Goal: Find specific page/section: Find specific page/section

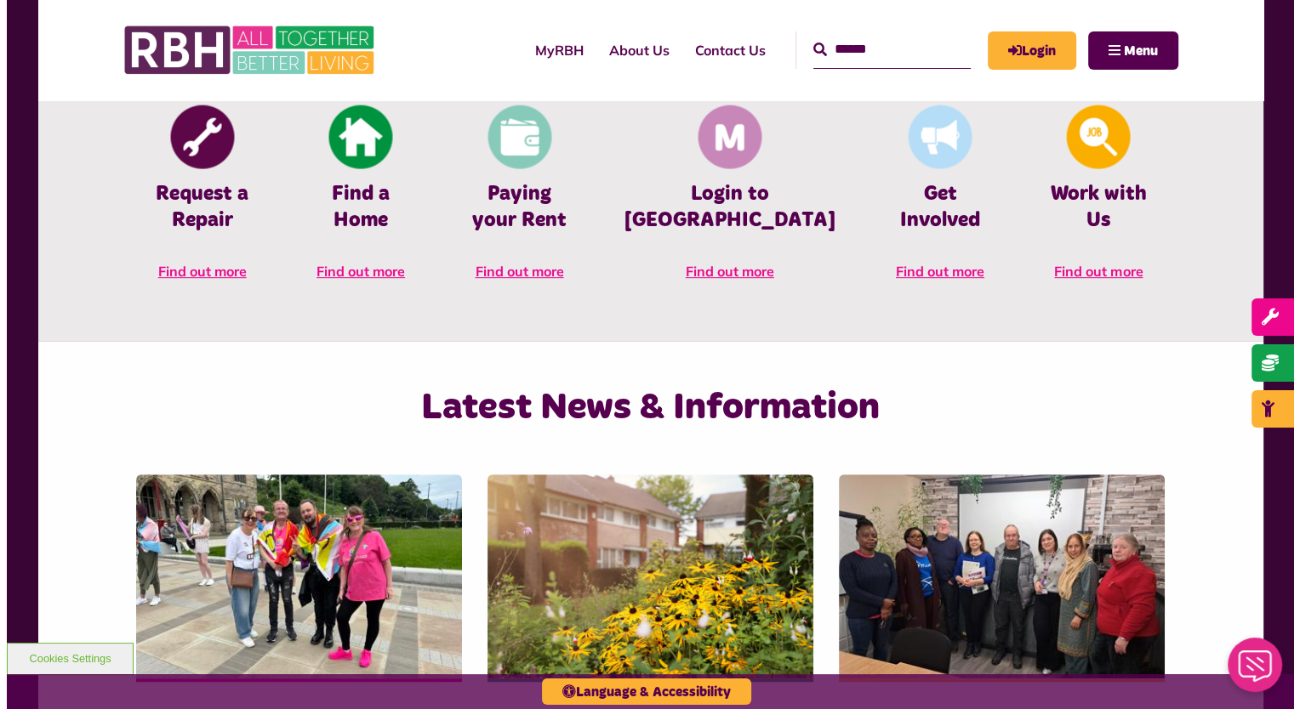
scroll to position [747, 0]
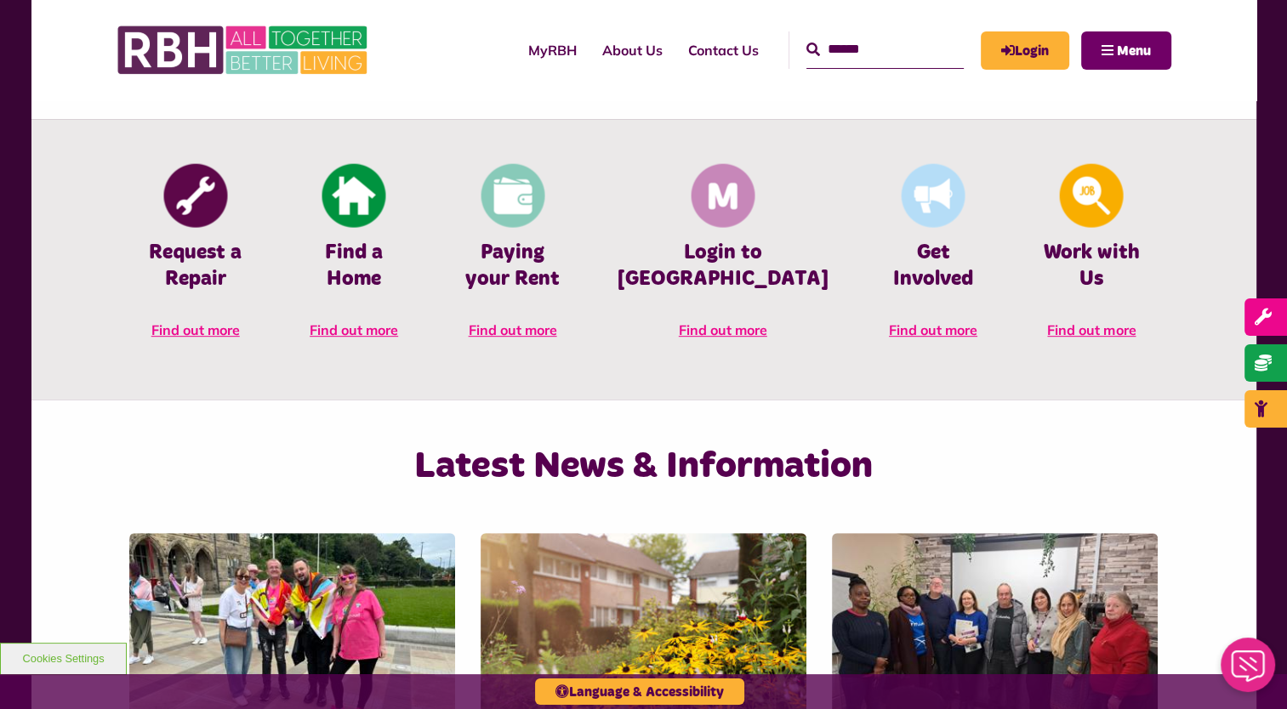
click at [1138, 55] on span "Menu" at bounding box center [1134, 51] width 34 height 14
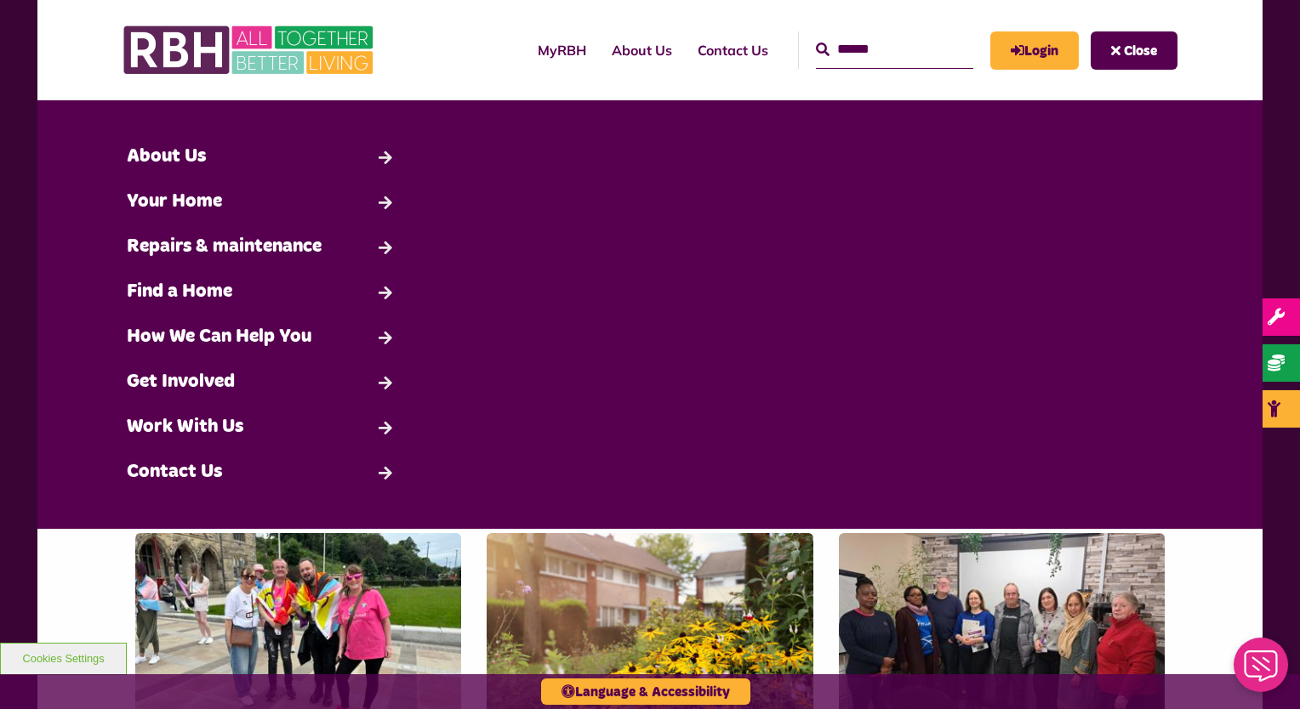
drag, startPoint x: 1299, startPoint y: 143, endPoint x: 1300, endPoint y: 317, distance: 174.4
click at [1286, 317] on html "Skip to main content Enable accessibility for low vision Open the accessibility…" at bounding box center [650, 349] width 1300 height 2193
drag, startPoint x: 1293, startPoint y: 230, endPoint x: 1242, endPoint y: 515, distance: 290.3
click at [1242, 515] on div "MyRBH About Us Contact Us Search" at bounding box center [650, 463] width 1300 height 2218
click at [228, 51] on img at bounding box center [249, 50] width 255 height 66
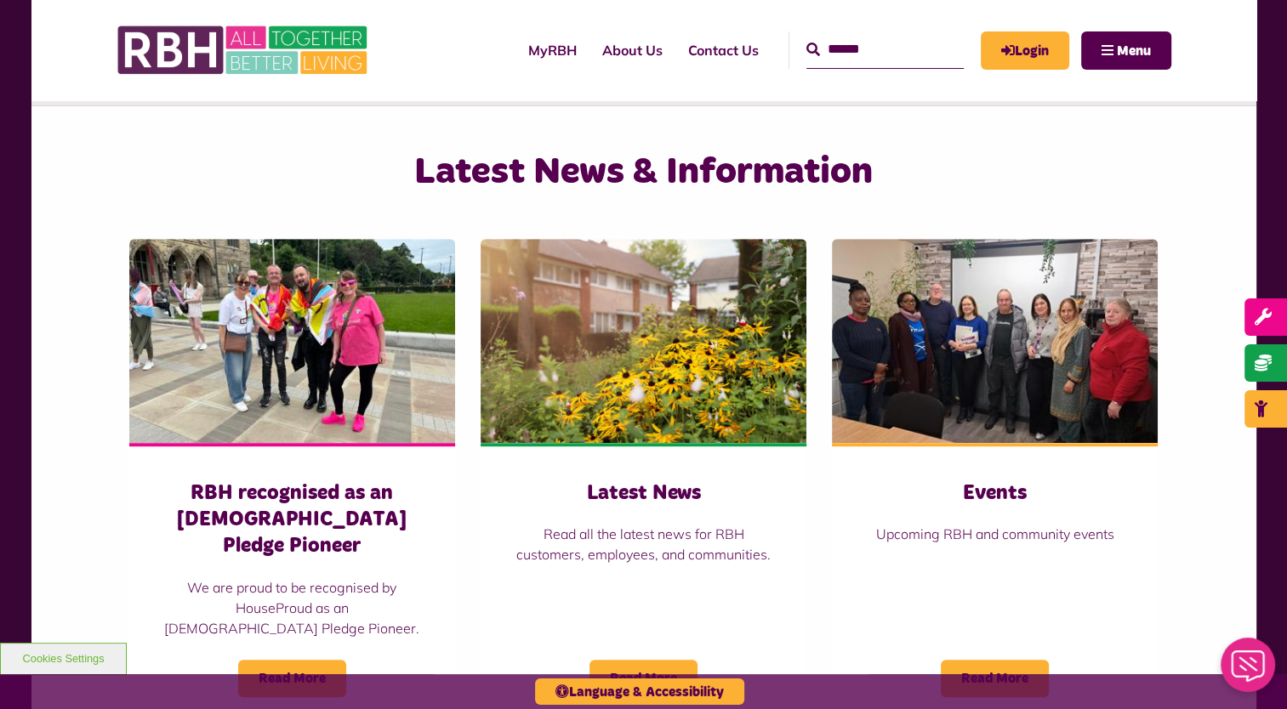
scroll to position [1037, 0]
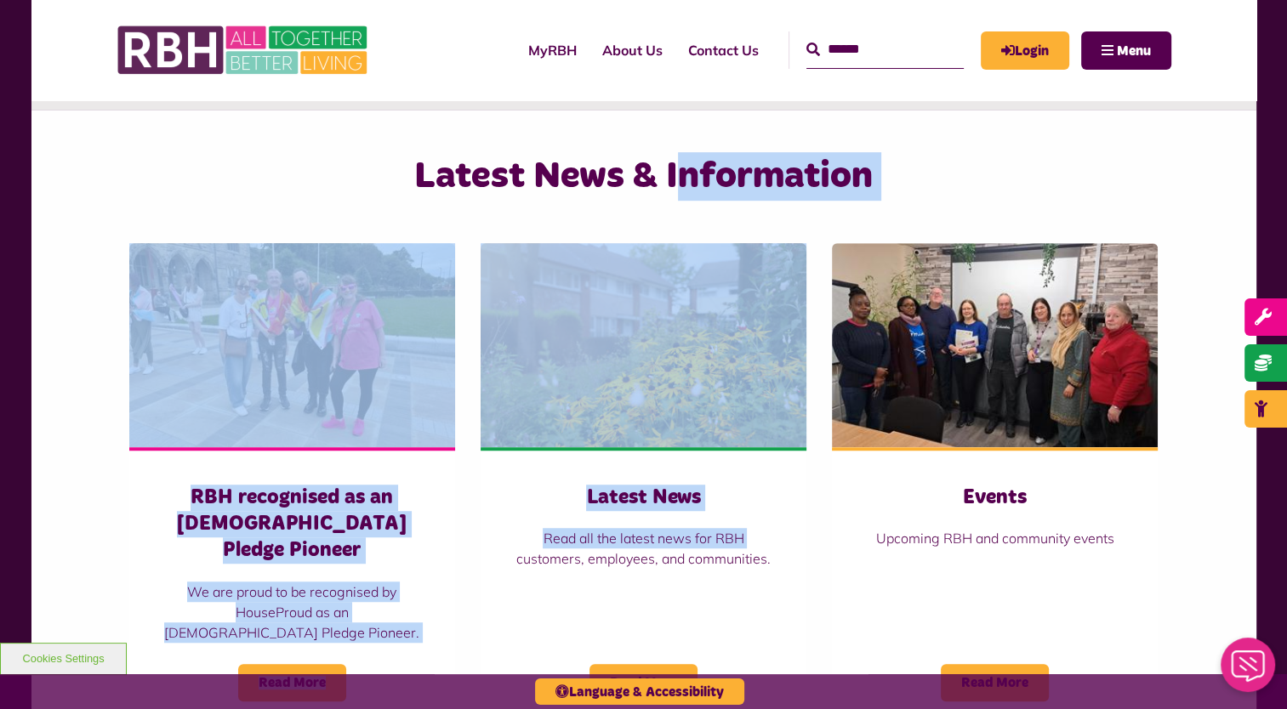
drag, startPoint x: 685, startPoint y: 190, endPoint x: 475, endPoint y: 561, distance: 427.0
click at [475, 561] on div "Latest News & Information RBH recognised as an [DEMOGRAPHIC_DATA] Pledge Pionee…" at bounding box center [644, 443] width 1055 height 583
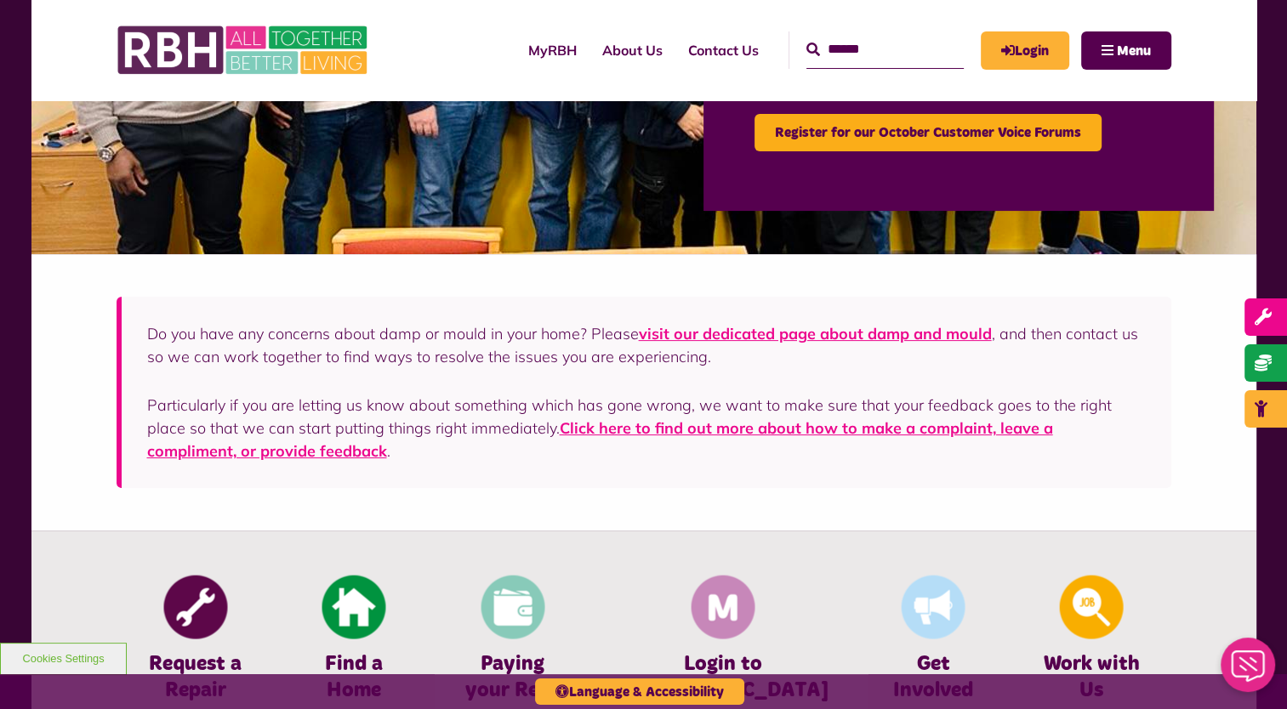
scroll to position [0, 0]
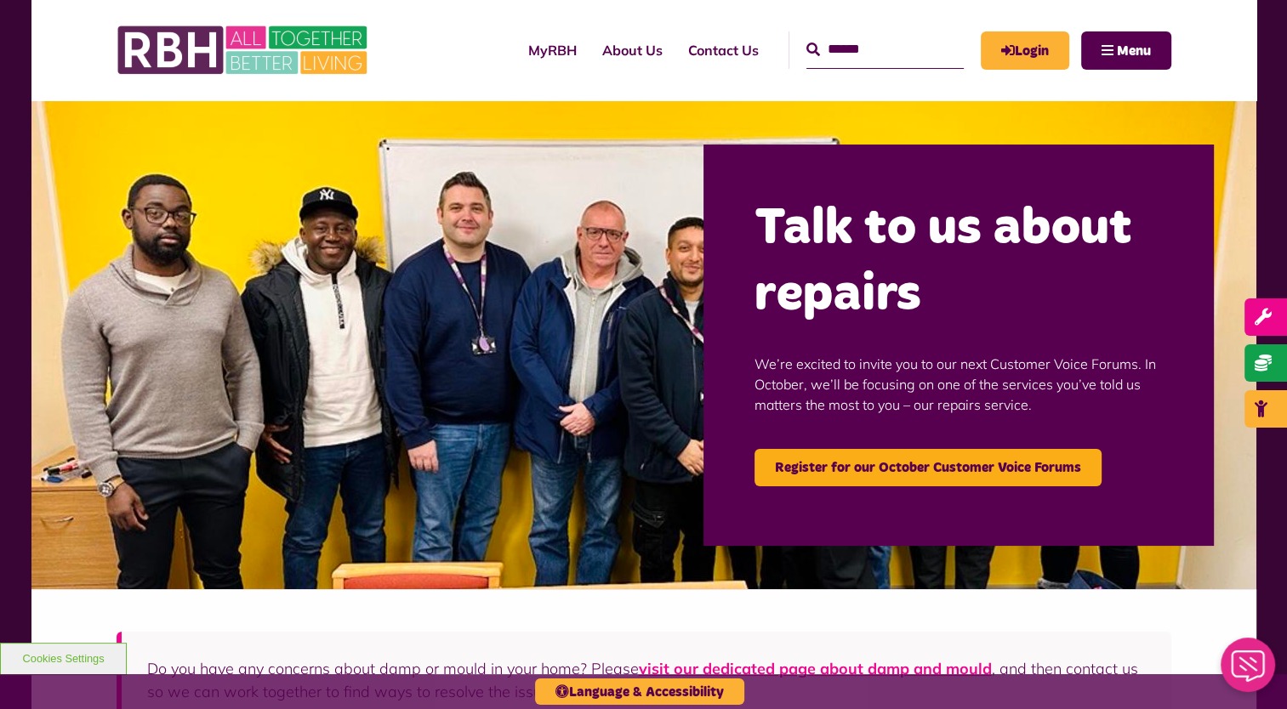
click at [873, 55] on input "Search" at bounding box center [884, 49] width 157 height 37
type input "****"
click at [806, 40] on button "Search" at bounding box center [813, 50] width 14 height 20
click at [1122, 54] on span "Menu" at bounding box center [1134, 51] width 34 height 14
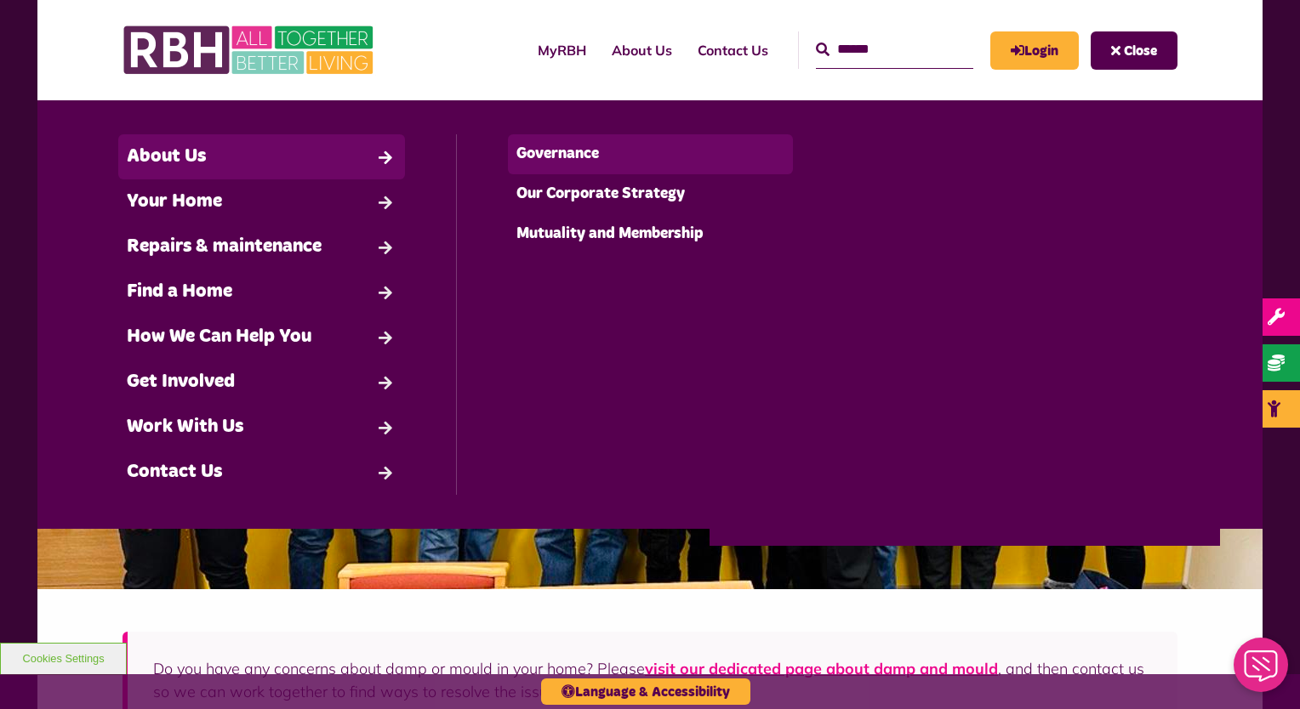
click at [530, 146] on link "Governance" at bounding box center [651, 154] width 286 height 40
